Goal: Transaction & Acquisition: Purchase product/service

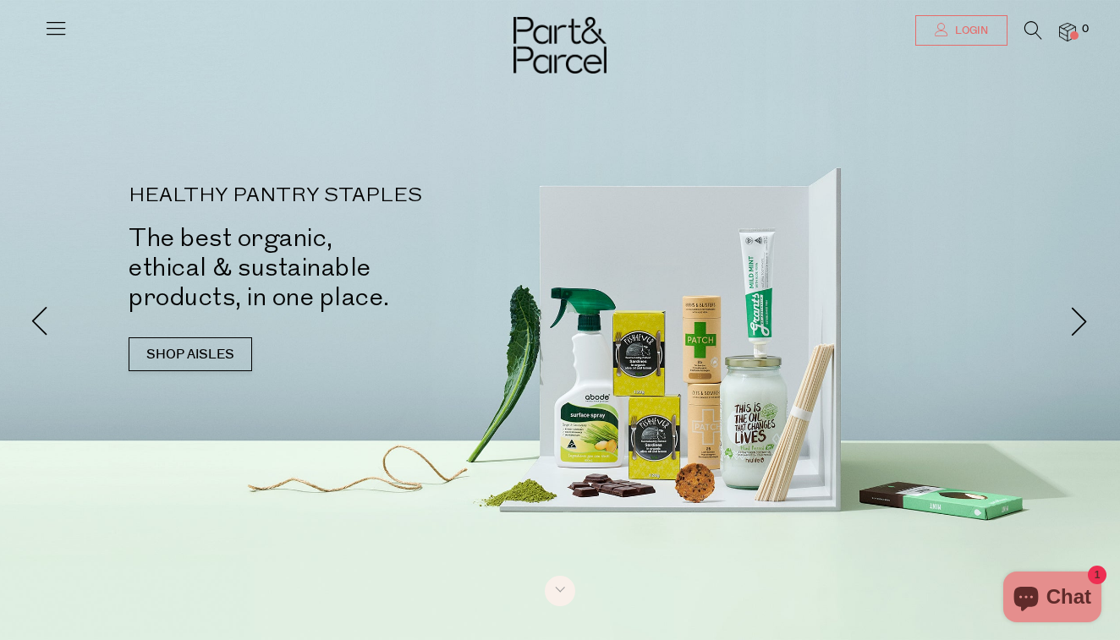
click at [956, 30] on span "Login" at bounding box center [969, 31] width 37 height 14
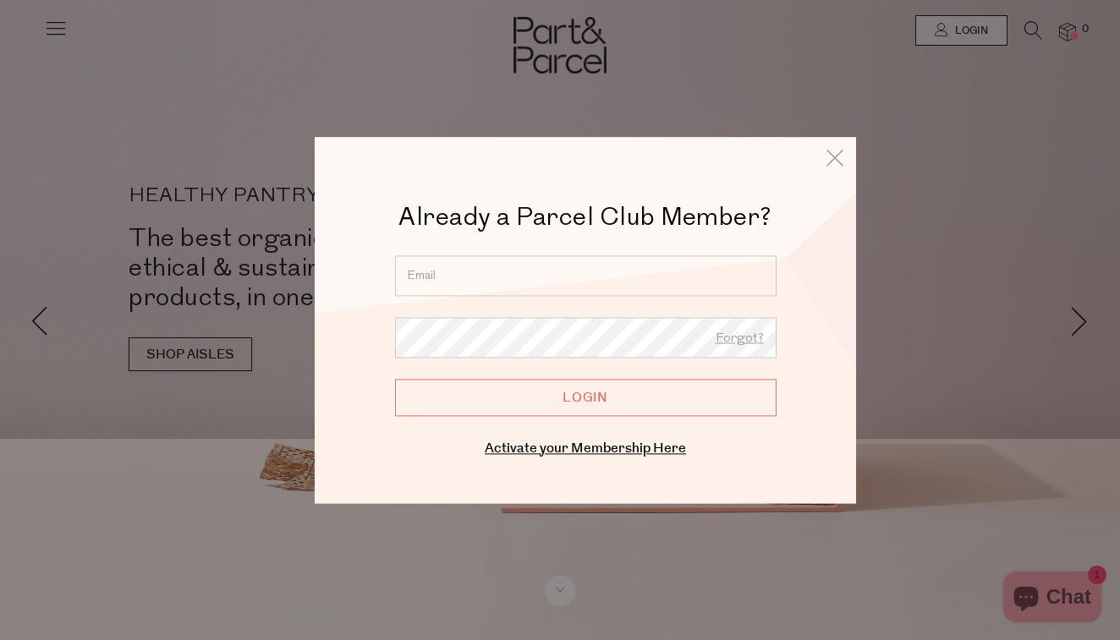
click at [456, 278] on input "email" at bounding box center [586, 276] width 382 height 41
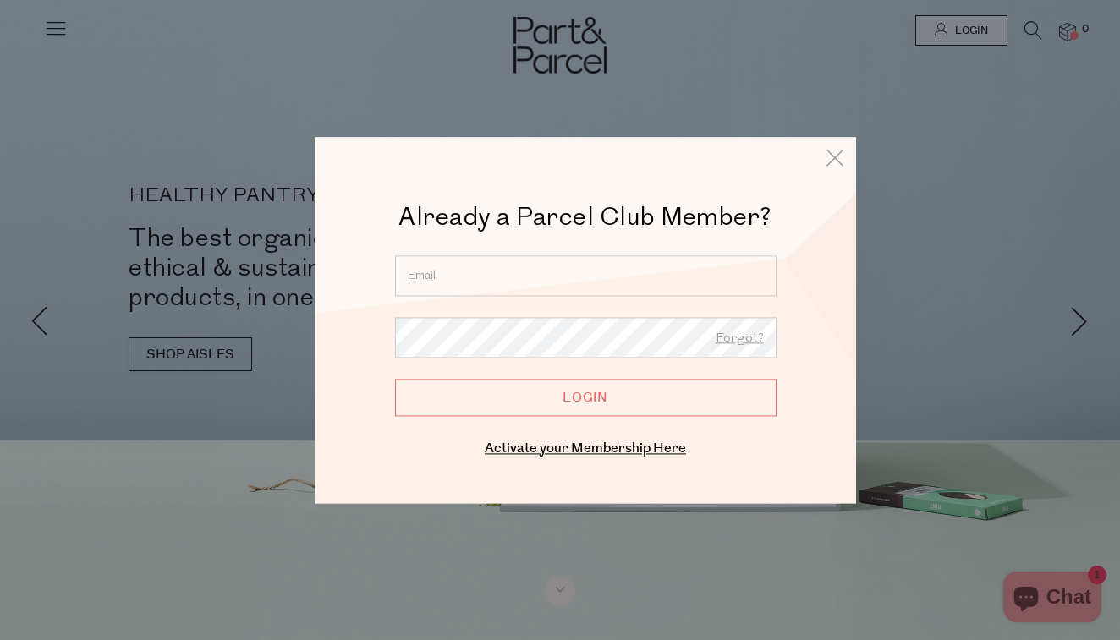
type input "susangore53@gmail.com"
click at [590, 398] on input "Login" at bounding box center [586, 397] width 382 height 37
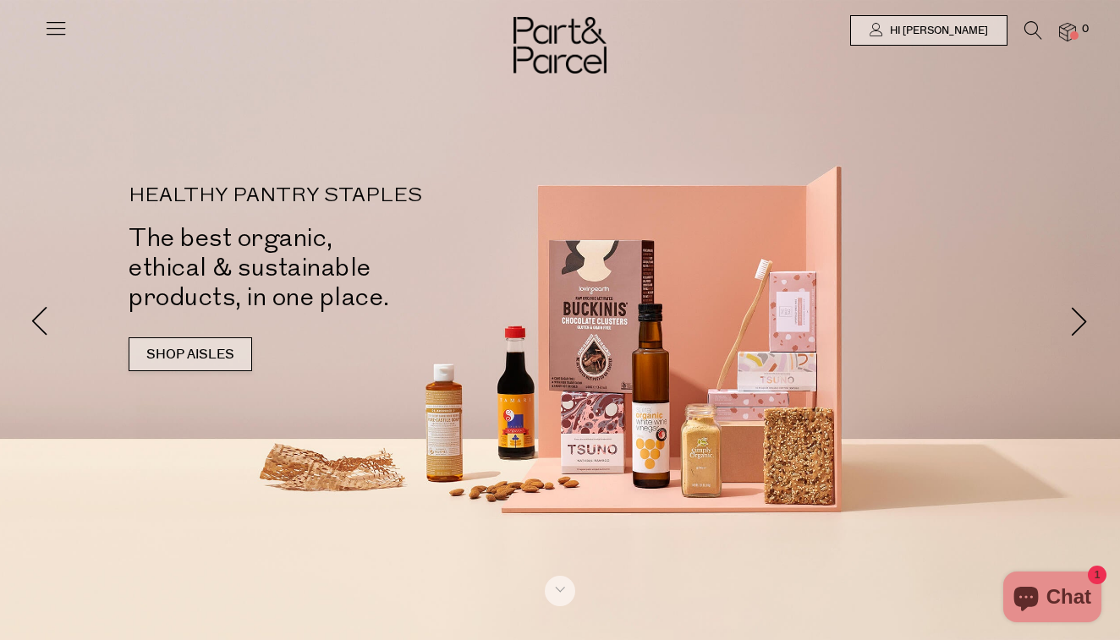
click at [196, 350] on link "SHOP AISLES" at bounding box center [191, 355] width 124 height 34
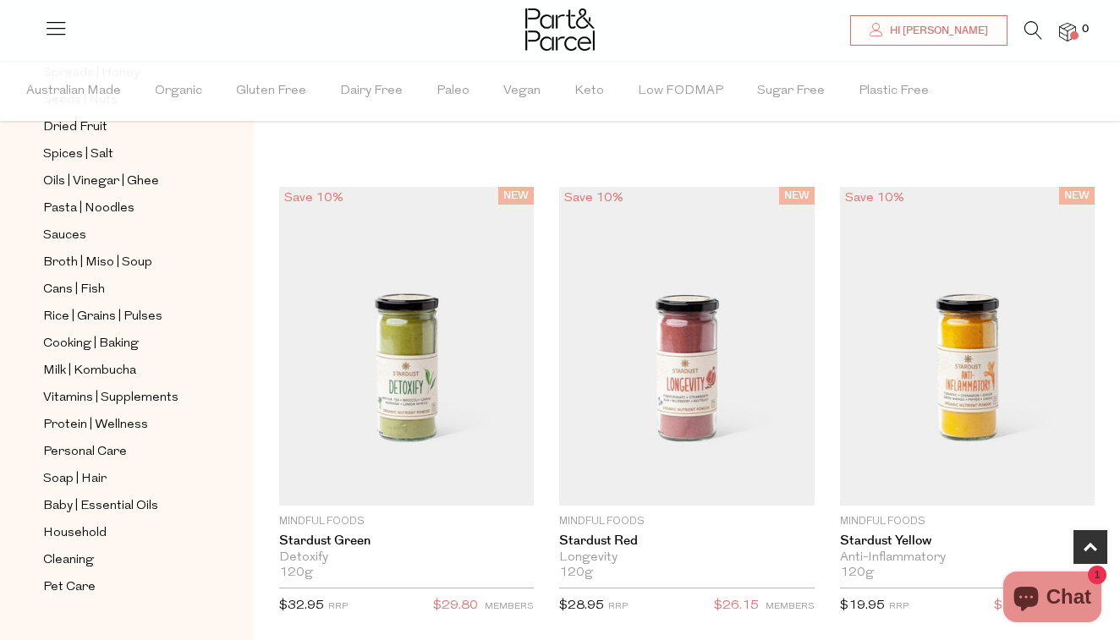
scroll to position [572, 0]
click at [149, 394] on span "Vitamins | Supplements" at bounding box center [110, 397] width 135 height 20
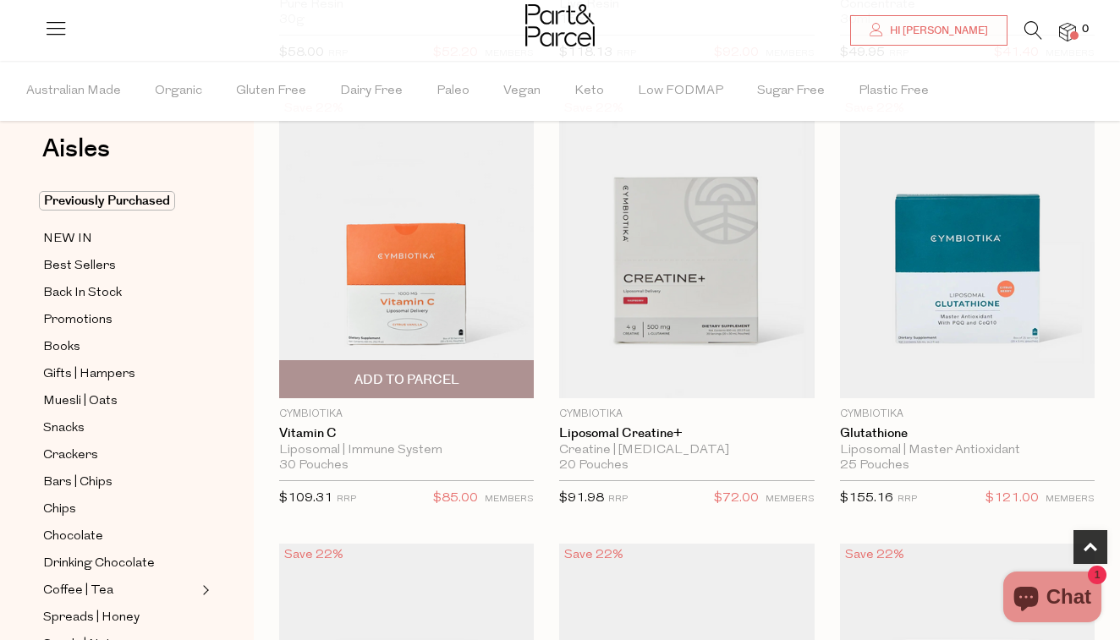
scroll to position [569, 0]
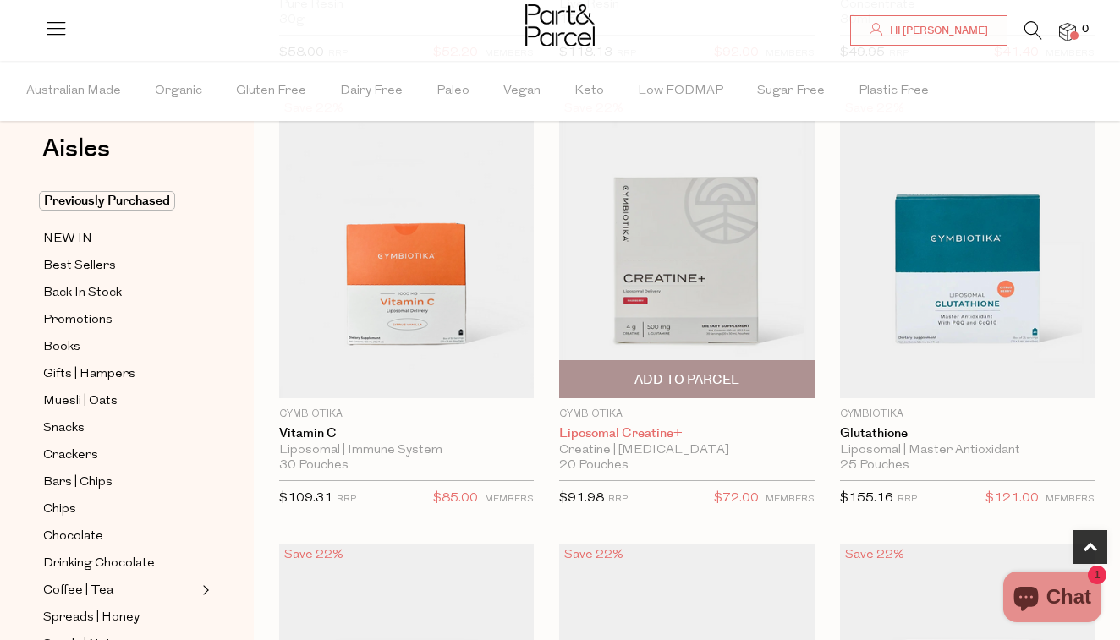
click at [600, 438] on link "Liposomal Creatine+" at bounding box center [686, 433] width 255 height 15
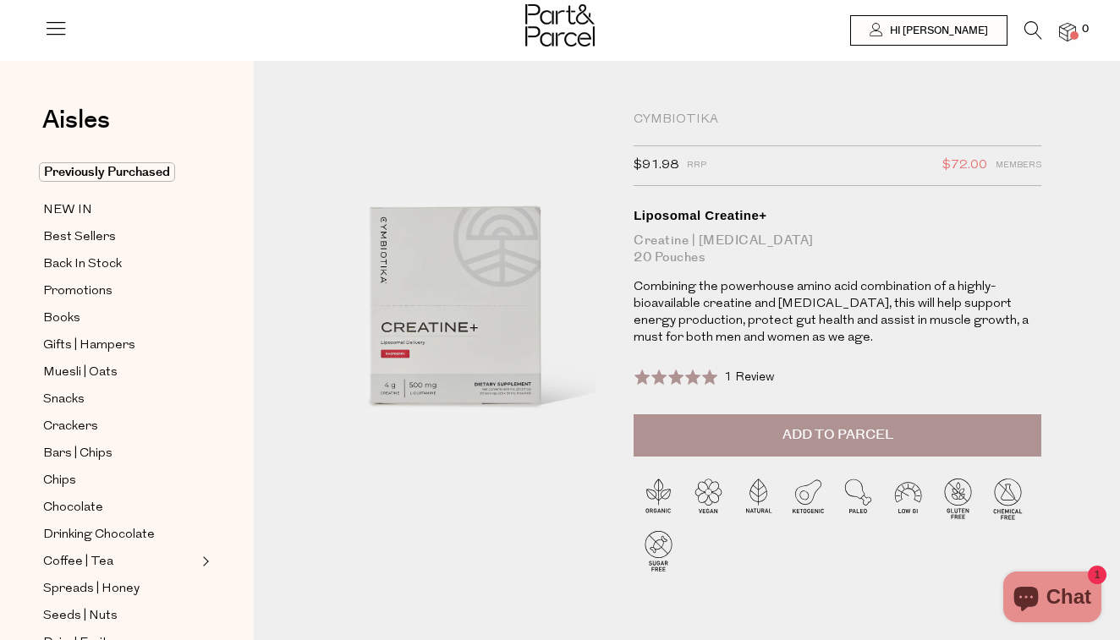
click at [811, 329] on p "Combining the powerhouse amino acid combination of a highly-bioavailable creati…" at bounding box center [838, 313] width 408 height 68
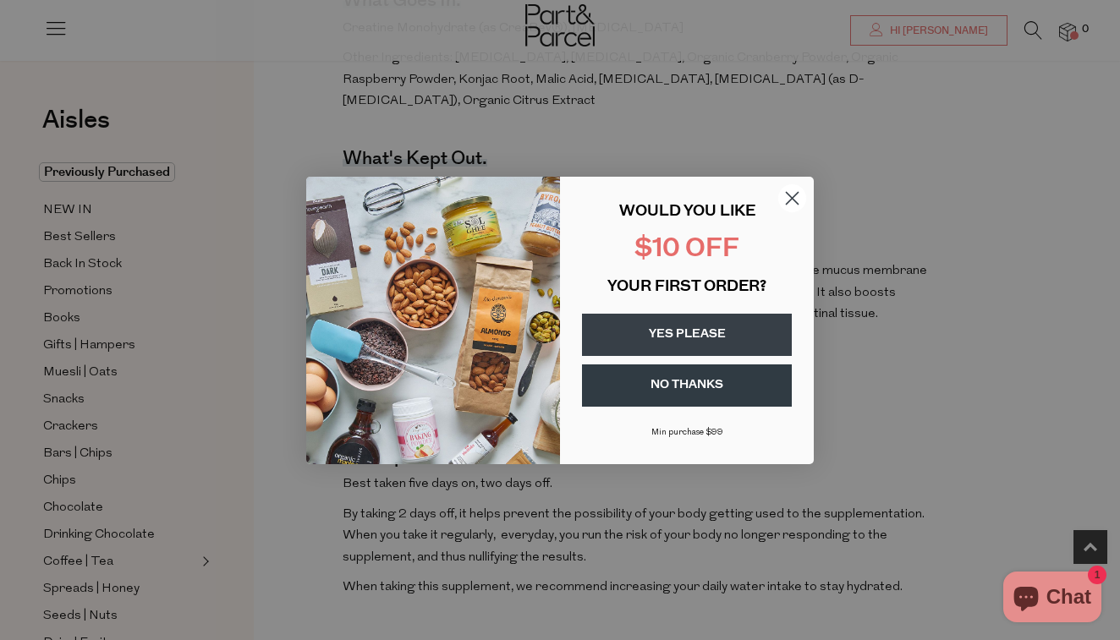
scroll to position [838, 0]
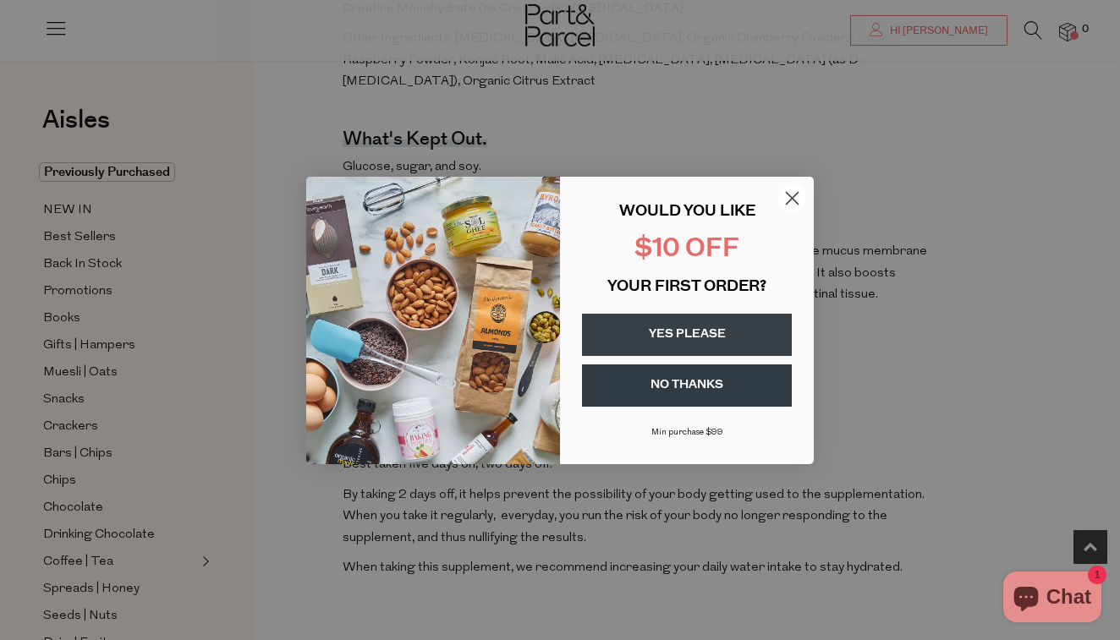
click at [791, 192] on circle "Close dialog" at bounding box center [792, 198] width 28 height 28
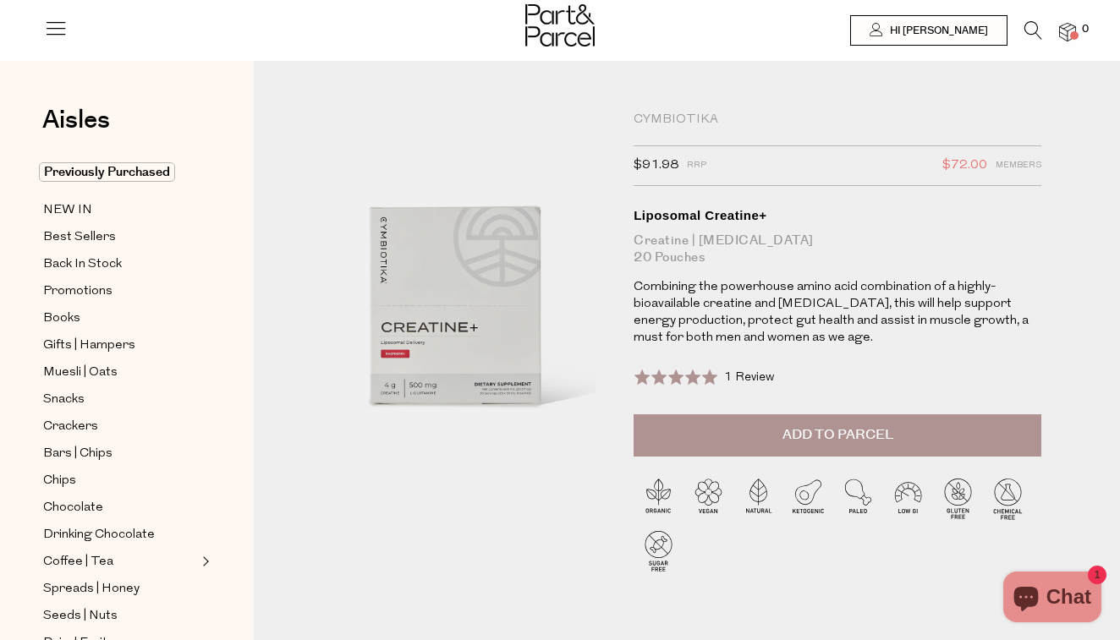
scroll to position [0, 0]
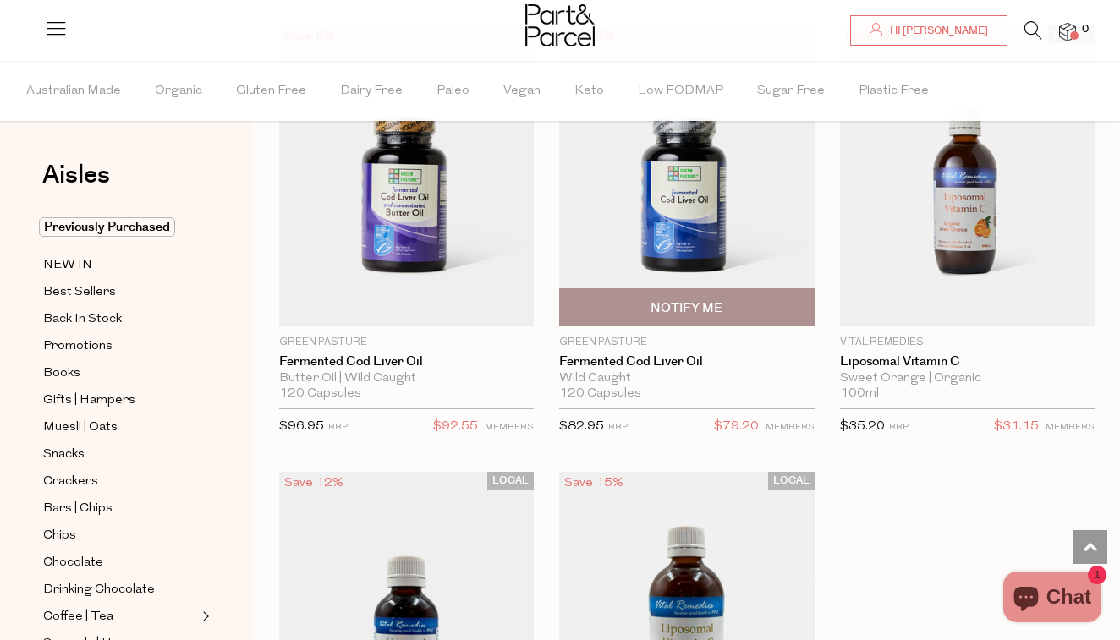
scroll to position [6927, 0]
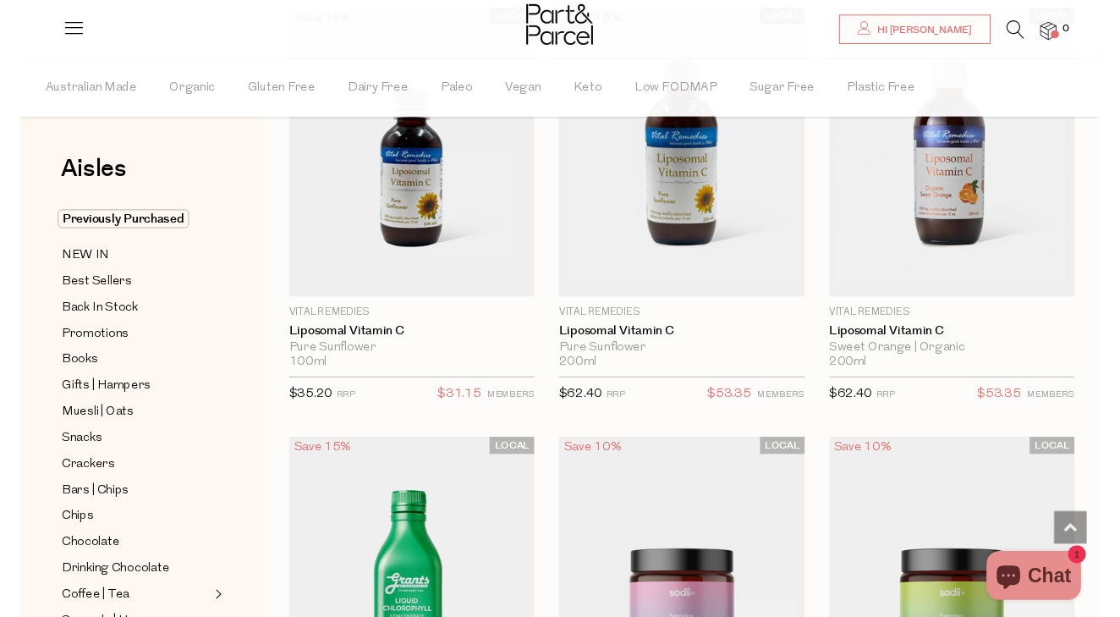
scroll to position [7074, 0]
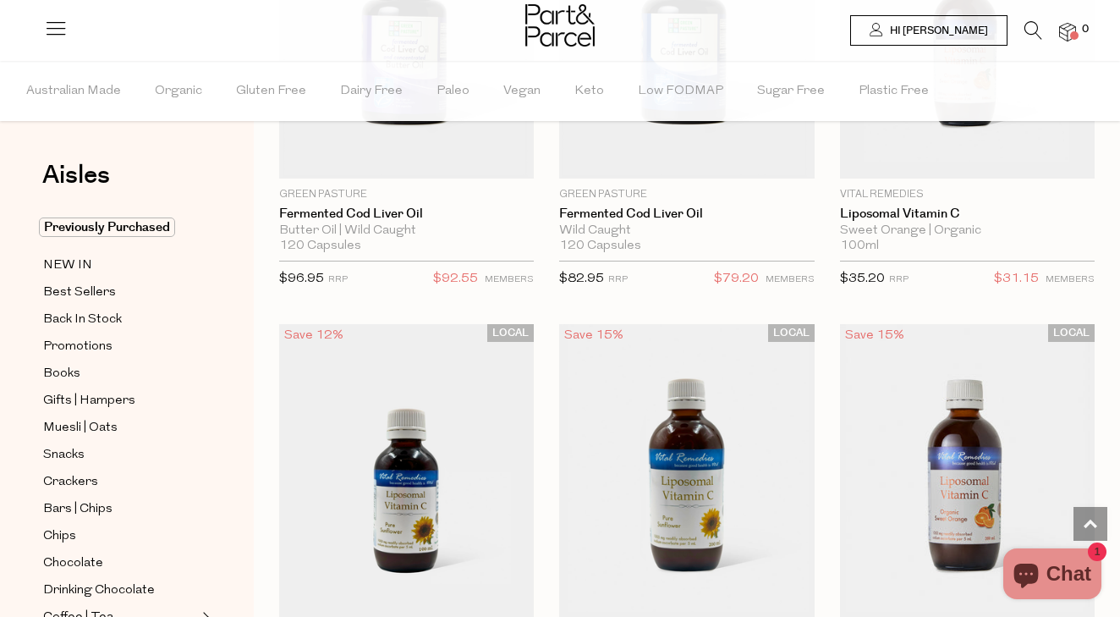
click at [981, 30] on span "Hi [PERSON_NAME]" at bounding box center [937, 31] width 102 height 14
